Goal: Check status

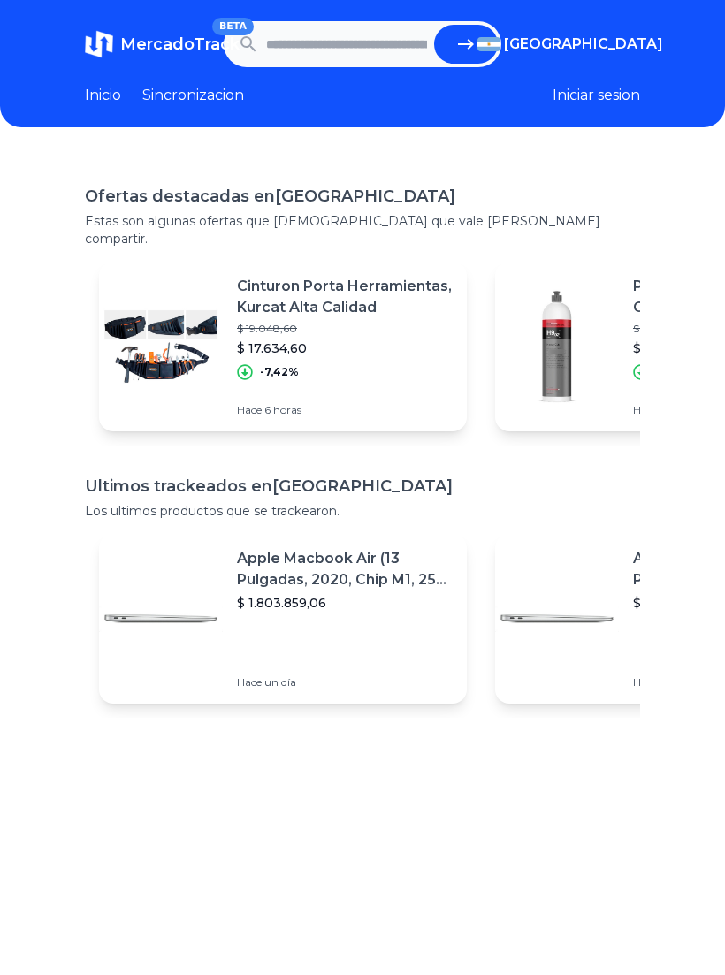
click at [0, 0] on div "[GEOGRAPHIC_DATA]" at bounding box center [0, 0] width 0 height 0
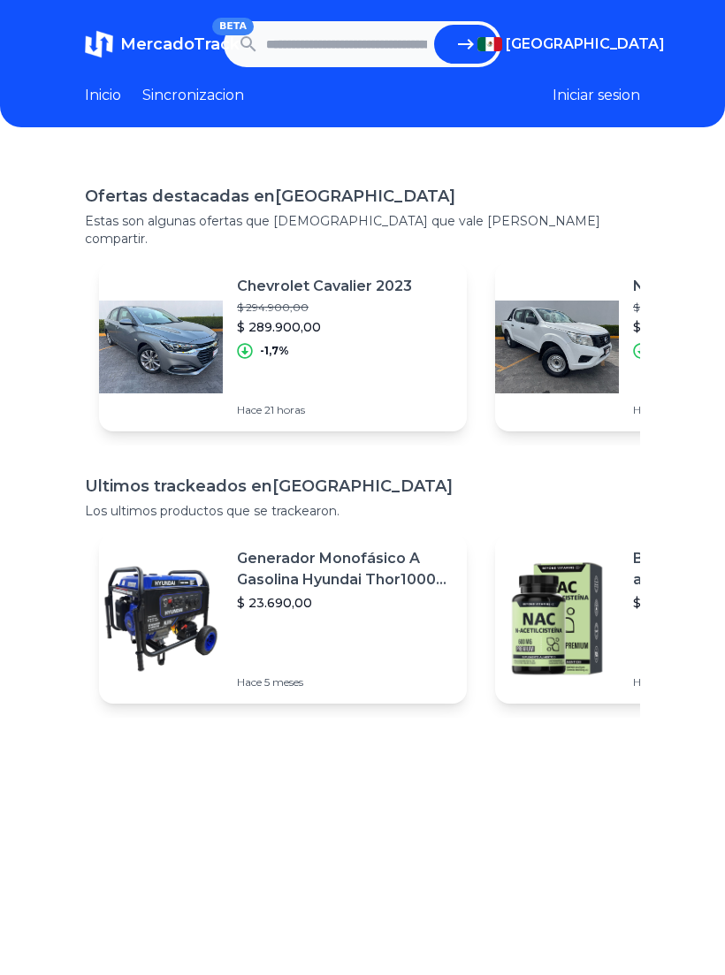
click at [577, 864] on div "Ofertas destacadas en Mexico Estas son algunas ofertas que creemos que vale la …" at bounding box center [362, 643] width 725 height 975
click at [318, 46] on input "text" at bounding box center [346, 44] width 161 height 39
type input "*********"
click at [466, 44] on button "submit" at bounding box center [466, 44] width 64 height 39
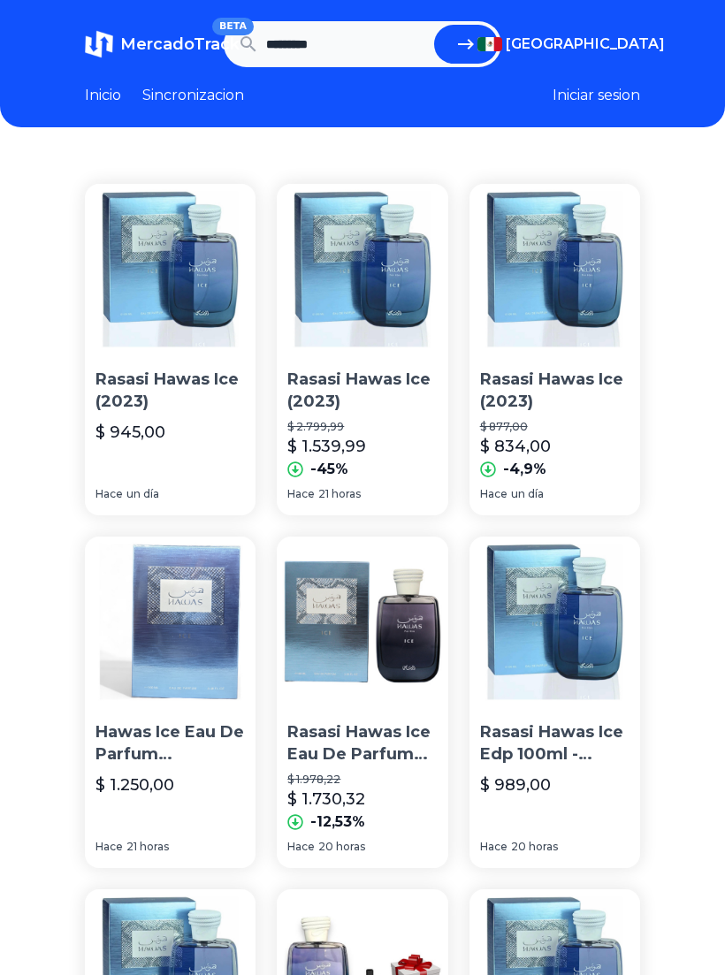
click at [105, 102] on link "Inicio" at bounding box center [103, 95] width 36 height 21
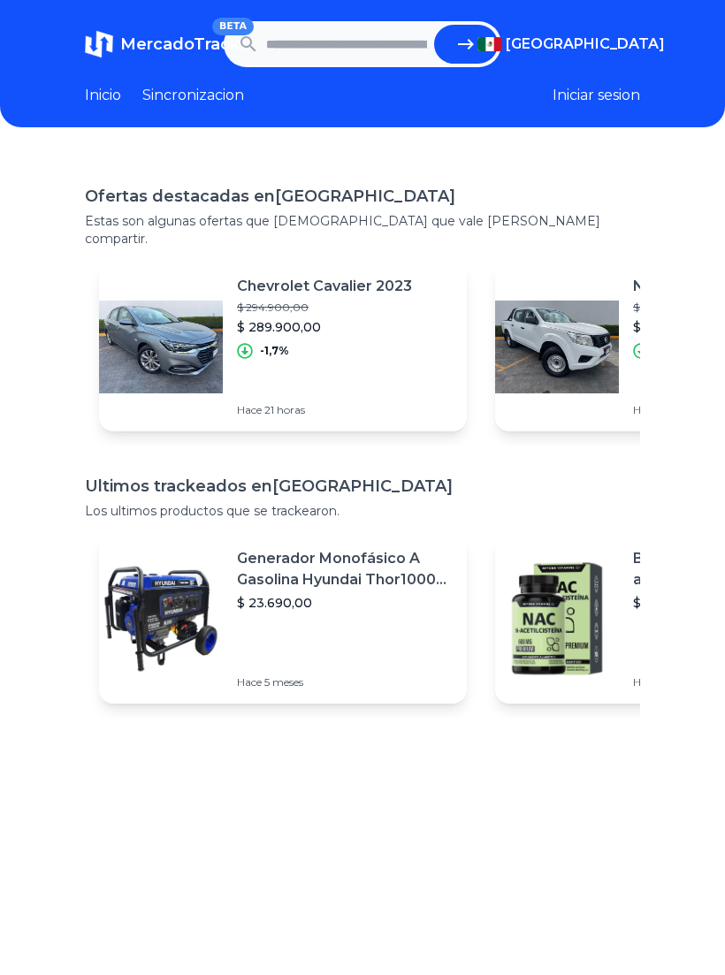
click at [302, 49] on input "text" at bounding box center [346, 44] width 161 height 39
click at [343, 61] on input "text" at bounding box center [346, 44] width 161 height 39
paste input "**********"
click at [462, 43] on icon "submit" at bounding box center [466, 44] width 16 height 11
type input "**********"
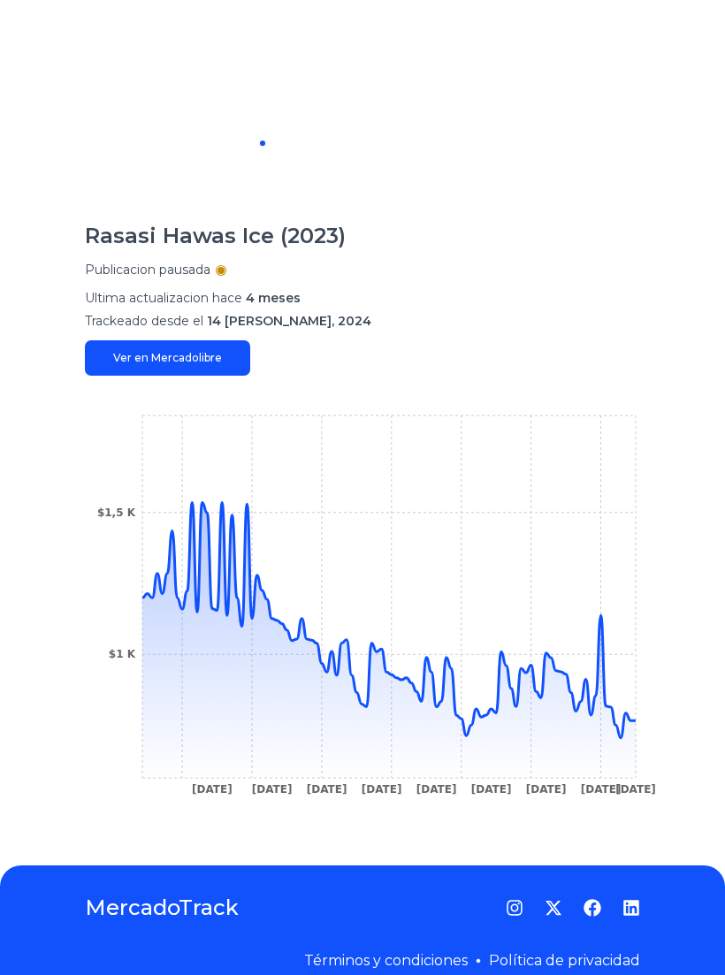
scroll to position [318, 0]
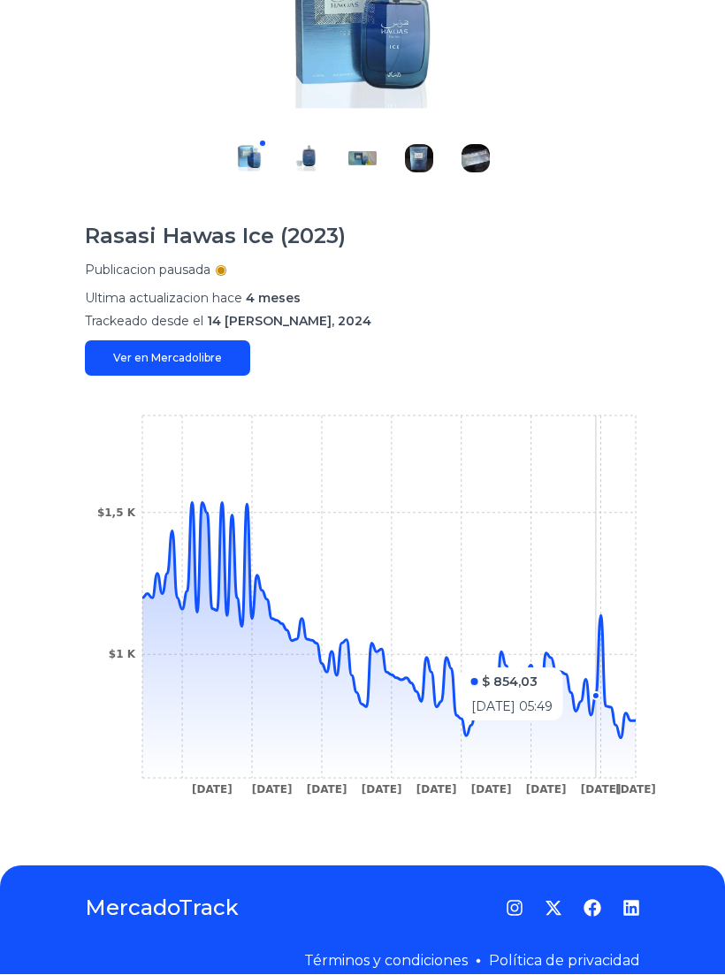
click at [596, 658] on icon "[DATE] [DATE] [DATE] [DATE] [DATE] [DATE] [DATE] [DATE] [DATE] $1 K $1,5 K" at bounding box center [362, 611] width 555 height 398
click at [630, 710] on icon "[DATE] [DATE] [DATE] [DATE] [DATE] [DATE] [DATE] [DATE] [DATE] $1 K $1,5 K" at bounding box center [362, 611] width 555 height 398
click at [603, 605] on icon "[DATE] [DATE] [DATE] [DATE] [DATE] [DATE] [DATE] [DATE] [DATE] $1 K $1,5 K" at bounding box center [362, 611] width 555 height 398
click at [619, 716] on icon "[DATE] [DATE] [DATE] [DATE] [DATE] [DATE] [DATE] [DATE] [DATE] $1 K $1,5 K" at bounding box center [362, 611] width 555 height 398
click at [632, 715] on icon "[DATE] [DATE] [DATE] [DATE] [DATE] [DATE] [DATE] [DATE] [DATE] $1 K $1,5 K" at bounding box center [362, 611] width 555 height 398
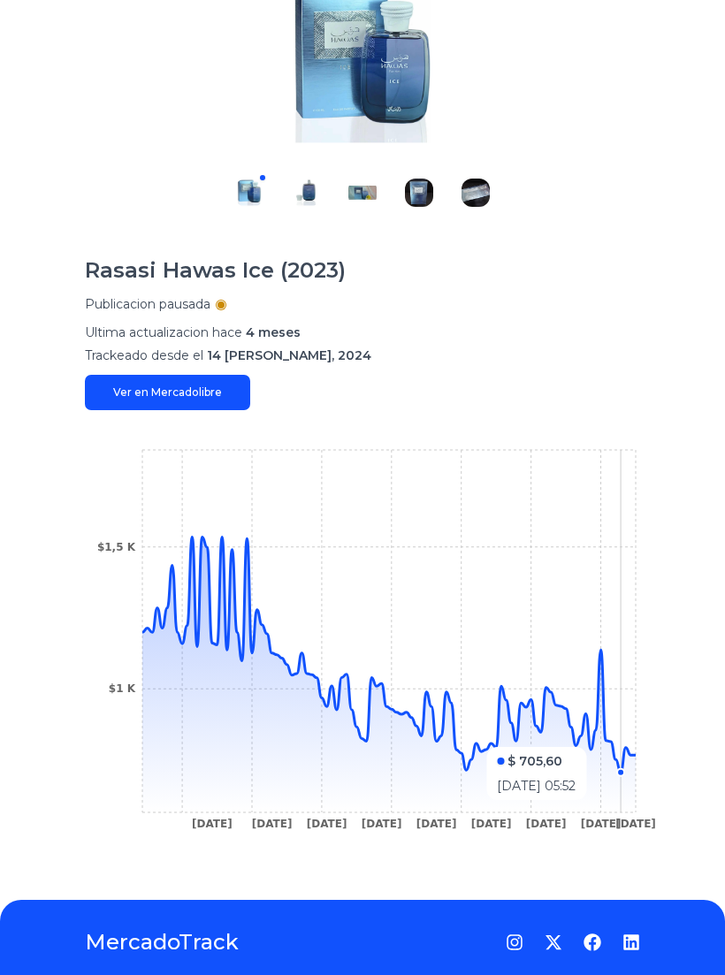
scroll to position [285, 0]
